Goal: Task Accomplishment & Management: Manage account settings

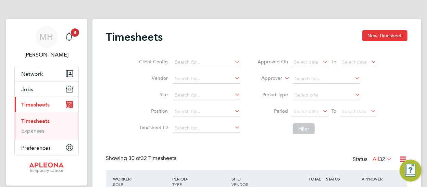
click at [32, 121] on link "Timesheets" at bounding box center [36, 121] width 28 height 7
click at [42, 122] on link "Timesheets" at bounding box center [36, 121] width 28 height 7
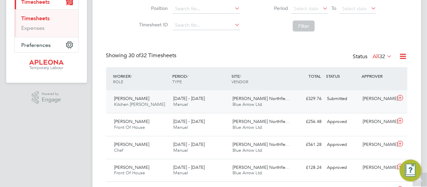
click at [262, 98] on span "[PERSON_NAME] Northfle…" at bounding box center [260, 99] width 57 height 6
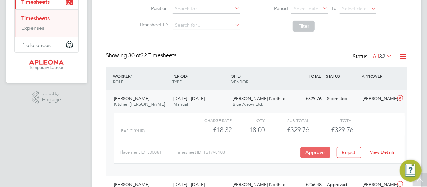
click at [312, 150] on button "Approve" at bounding box center [315, 152] width 30 height 11
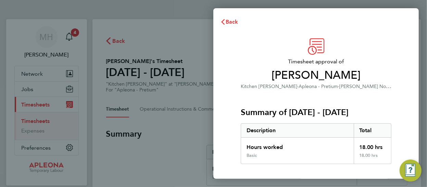
scroll to position [140, 0]
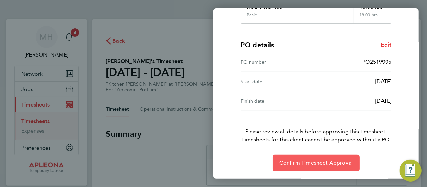
click at [319, 164] on span "Confirm Timesheet Approval" at bounding box center [315, 163] width 73 height 7
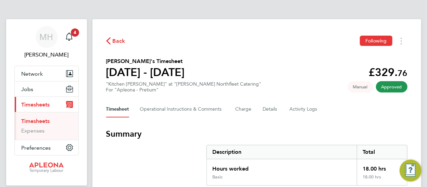
click at [41, 118] on link "Timesheets" at bounding box center [36, 121] width 28 height 7
